Goal: Task Accomplishment & Management: Use online tool/utility

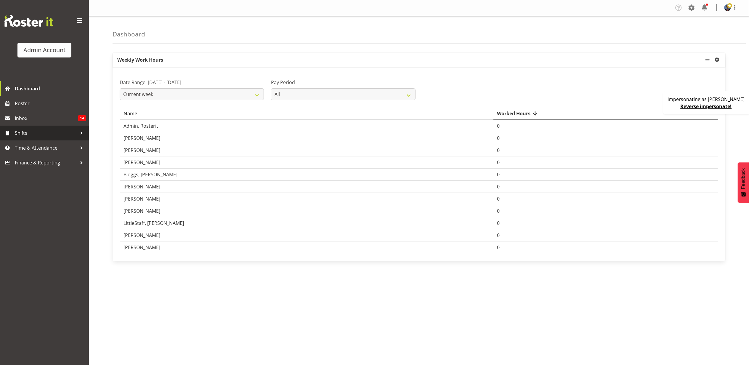
click at [40, 129] on span "Shifts" at bounding box center [46, 133] width 62 height 9
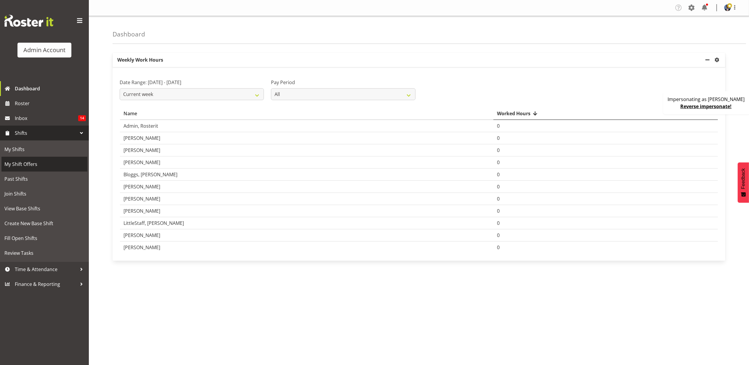
click at [40, 161] on span "My Shift Offers" at bounding box center [44, 164] width 80 height 9
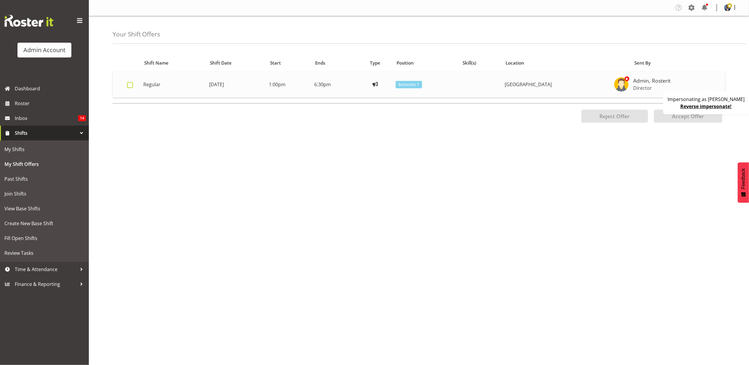
click at [134, 85] on label at bounding box center [131, 85] width 9 height 6
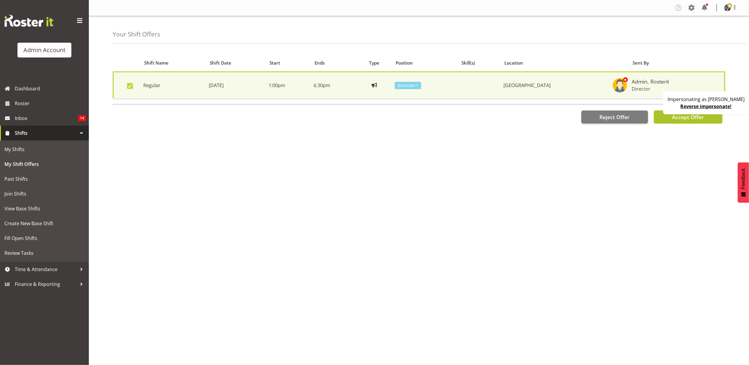
click at [678, 121] on button "Accept Offer" at bounding box center [688, 116] width 68 height 13
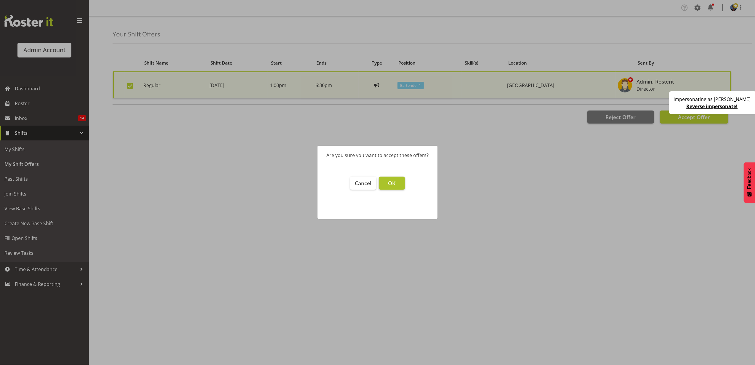
click at [386, 184] on button "OK" at bounding box center [392, 183] width 26 height 13
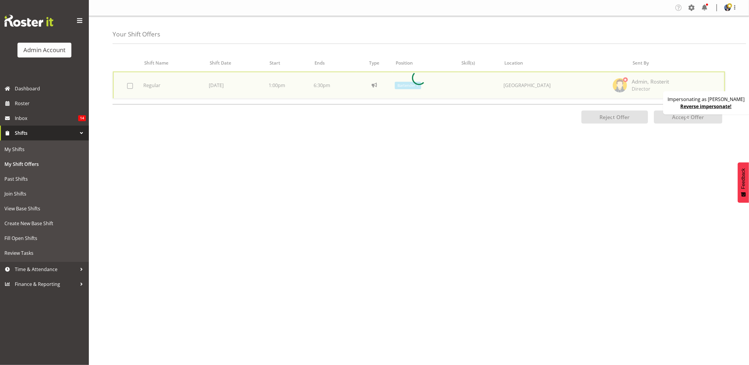
checkbox input "false"
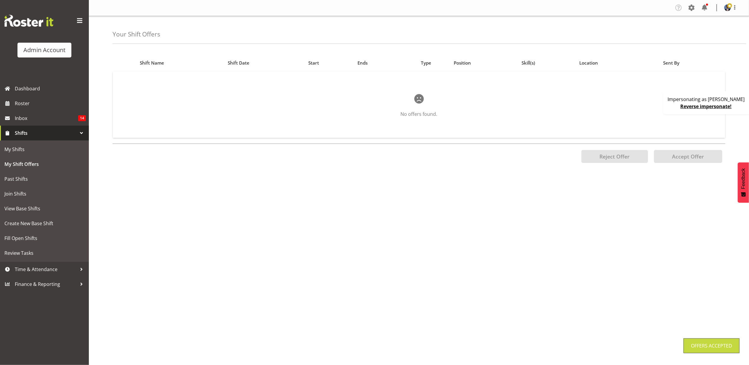
click at [702, 107] on link "Reverse impersonate!" at bounding box center [706, 106] width 51 height 7
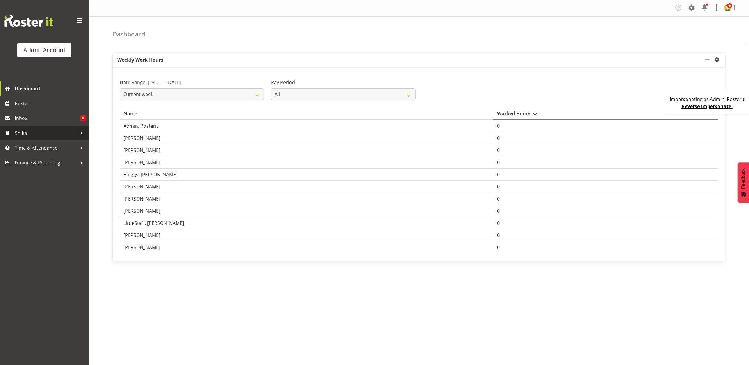
click at [44, 133] on span "Shifts" at bounding box center [46, 133] width 62 height 9
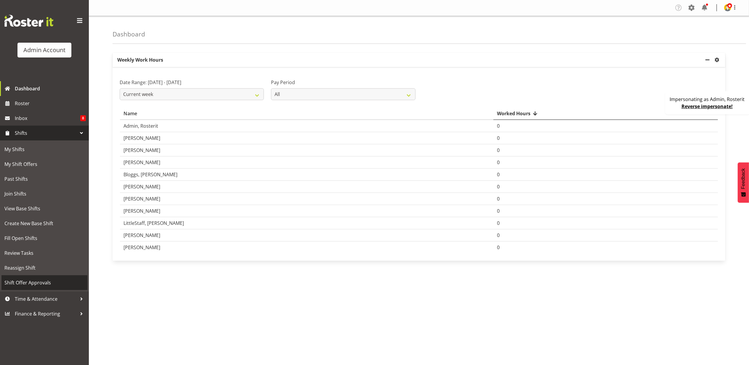
click at [38, 281] on span "Shift Offer Approvals" at bounding box center [44, 282] width 80 height 9
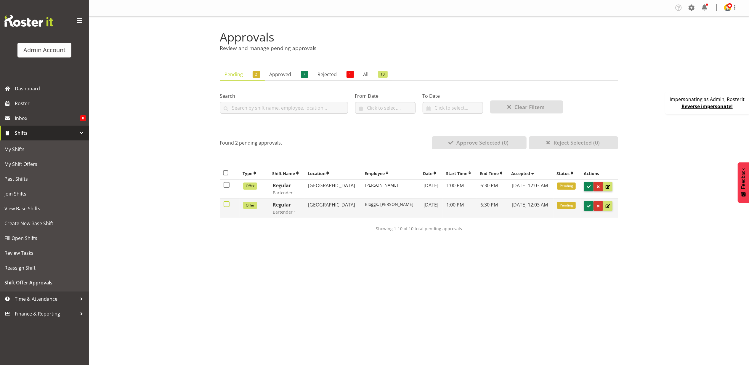
click at [228, 206] on span at bounding box center [227, 204] width 6 height 6
click at [227, 206] on input "checkbox" at bounding box center [226, 204] width 4 height 4
checkbox input "true"
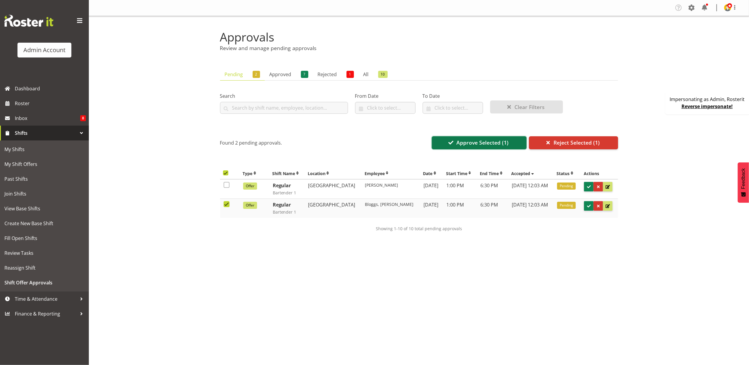
click at [474, 146] on span "Approve Selected (1)" at bounding box center [482, 143] width 52 height 8
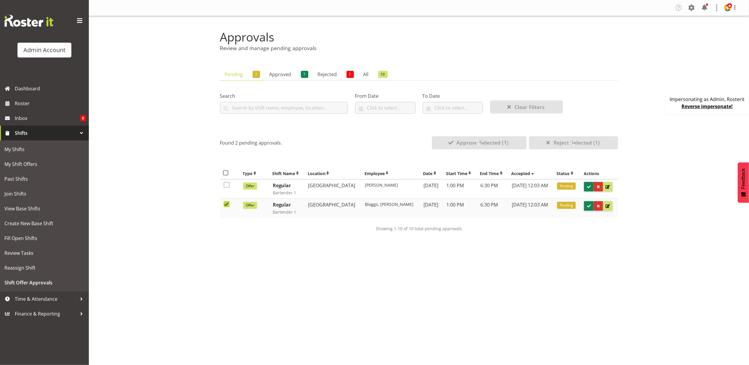
checkbox input "false"
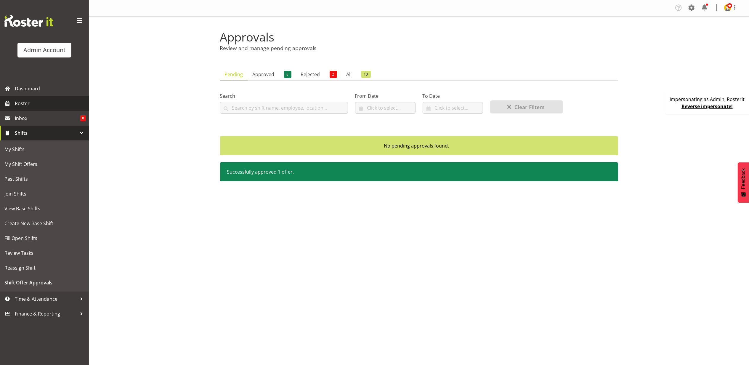
click at [28, 102] on span "Roster" at bounding box center [50, 103] width 71 height 9
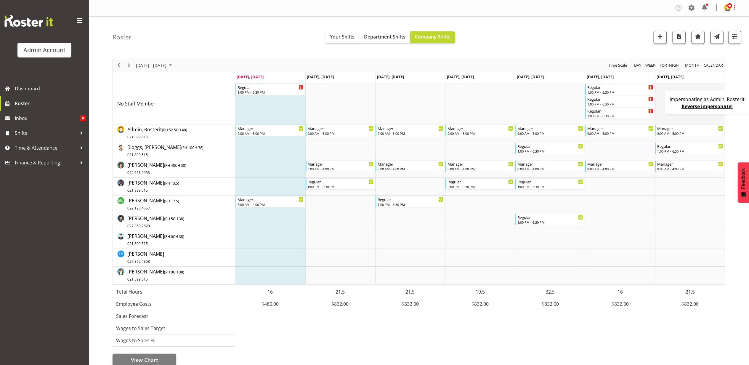
click at [660, 98] on td "Timeline Week of August 25, 2025" at bounding box center [690, 103] width 70 height 41
click at [129, 65] on span "Next" at bounding box center [128, 65] width 7 height 7
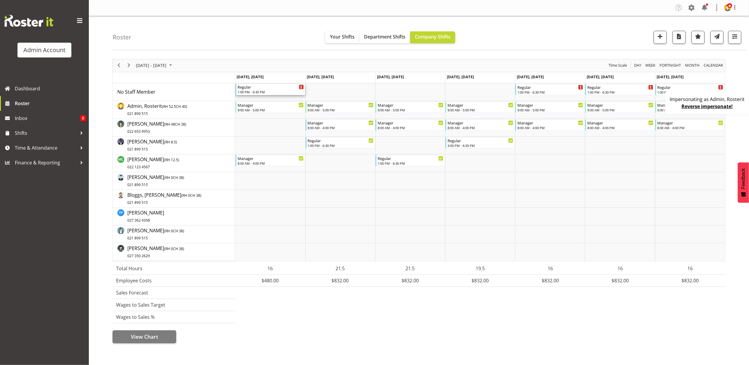
click at [282, 84] on div "Regular" at bounding box center [271, 87] width 66 height 6
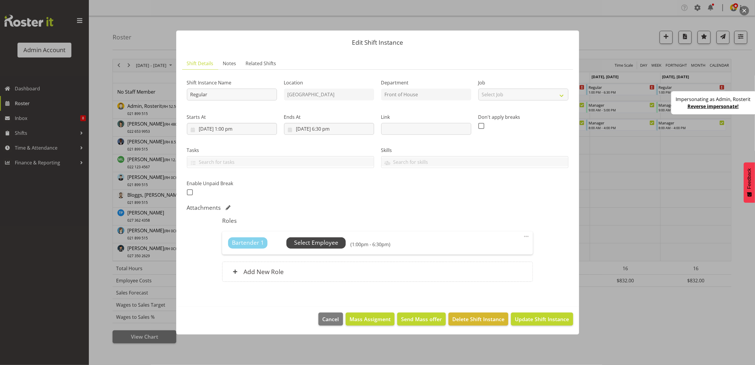
click at [306, 241] on span "Select Employee" at bounding box center [316, 242] width 44 height 9
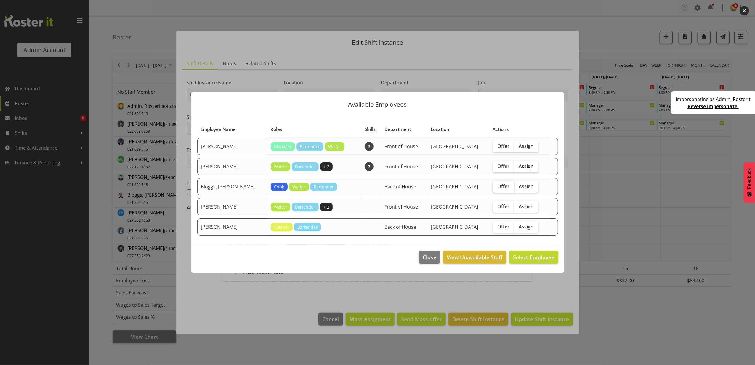
click at [500, 185] on label "Offer" at bounding box center [504, 187] width 22 height 12
click at [497, 185] on input "Offer" at bounding box center [495, 186] width 4 height 4
checkbox input "true"
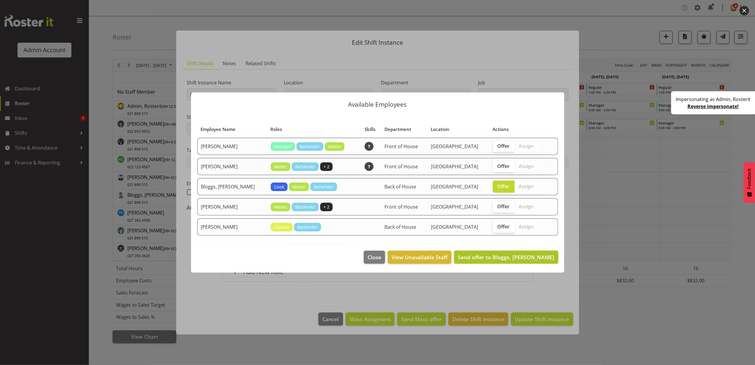
click at [522, 256] on span "Send offer to Bloggs, Joe" at bounding box center [506, 257] width 96 height 7
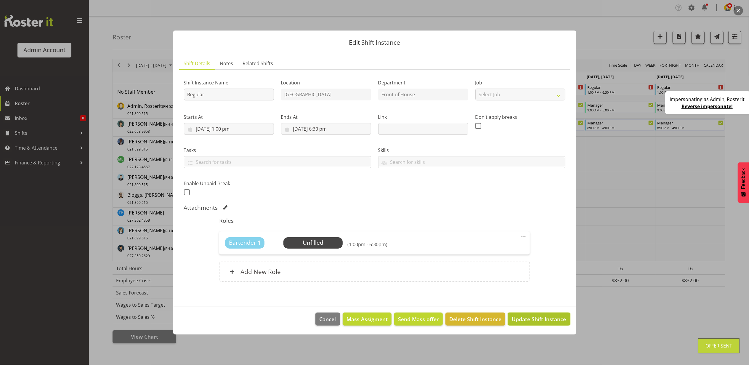
click at [546, 323] on span "Update Shift Instance" at bounding box center [539, 319] width 54 height 8
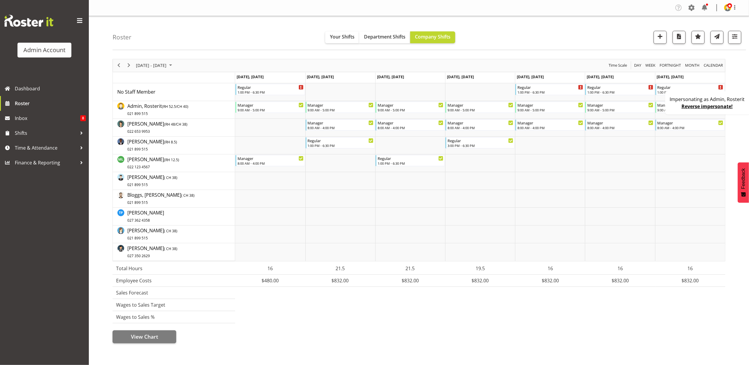
click at [702, 107] on link "Reverse impersonate!" at bounding box center [706, 106] width 51 height 7
